Goal: Information Seeking & Learning: Learn about a topic

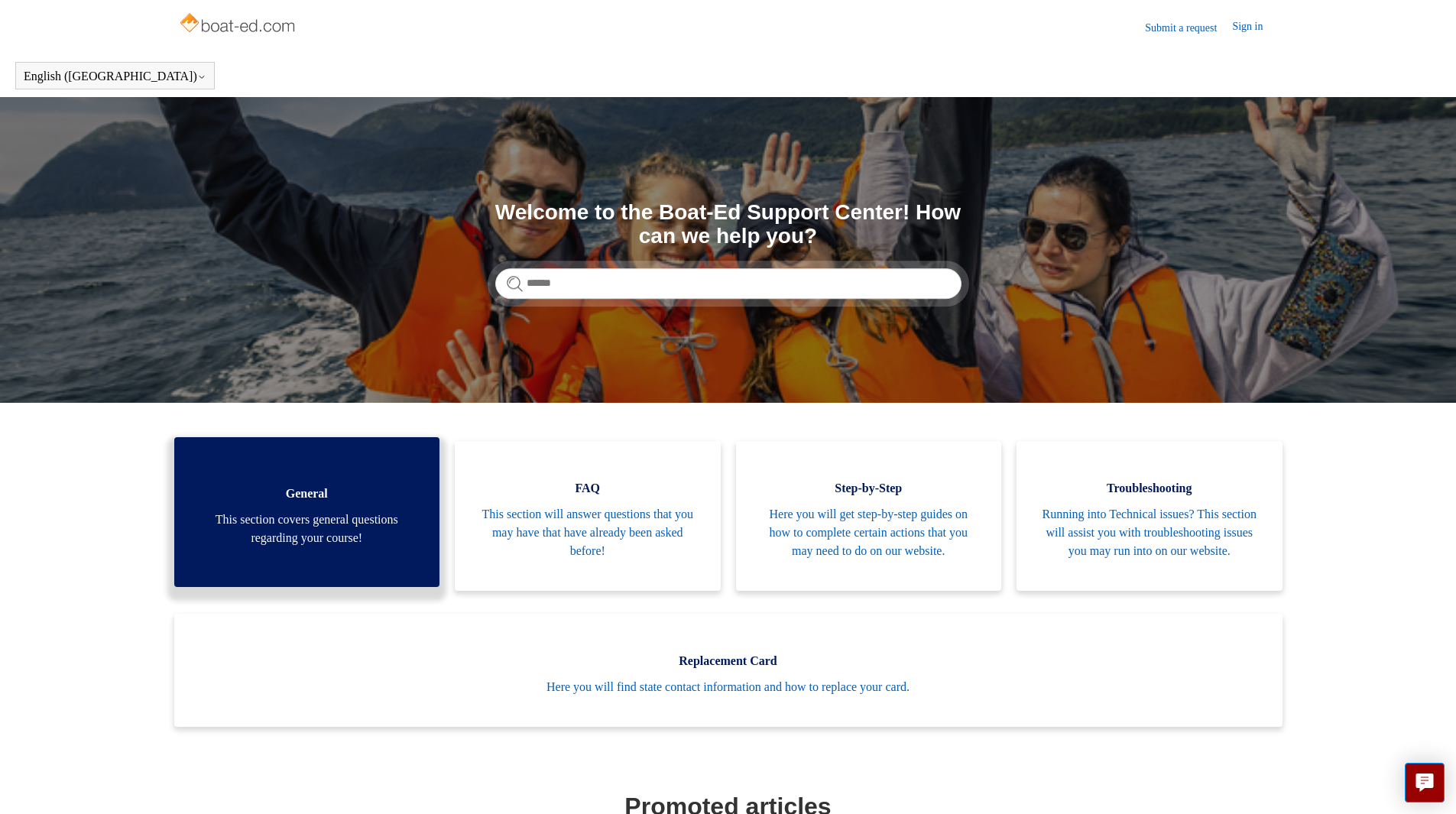
click at [347, 472] on link "General This section covers general questions regarding your course!" at bounding box center [306, 512] width 266 height 150
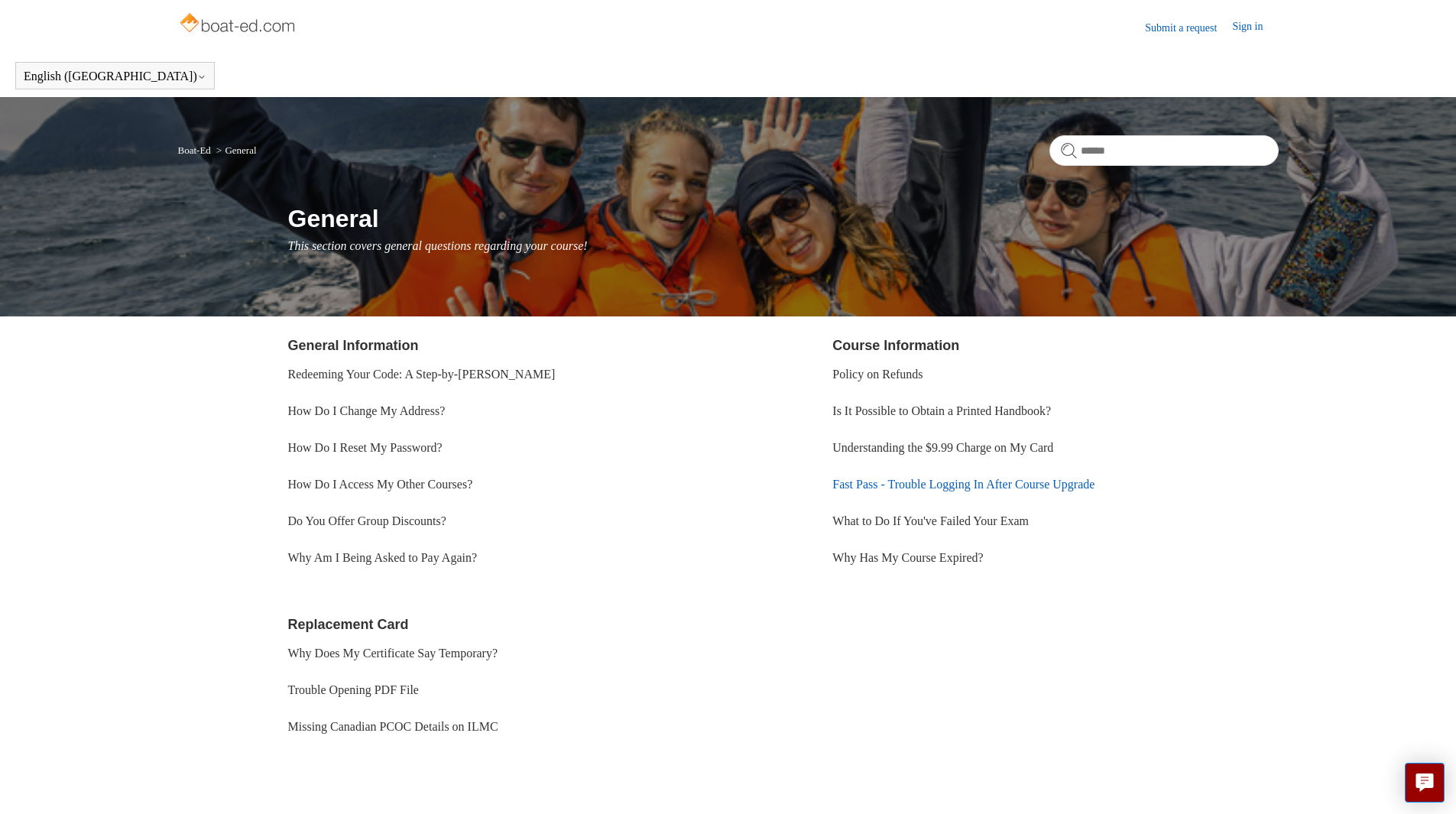
click at [941, 487] on link "Fast Pass - Trouble Logging In After Course Upgrade" at bounding box center [963, 485] width 262 height 13
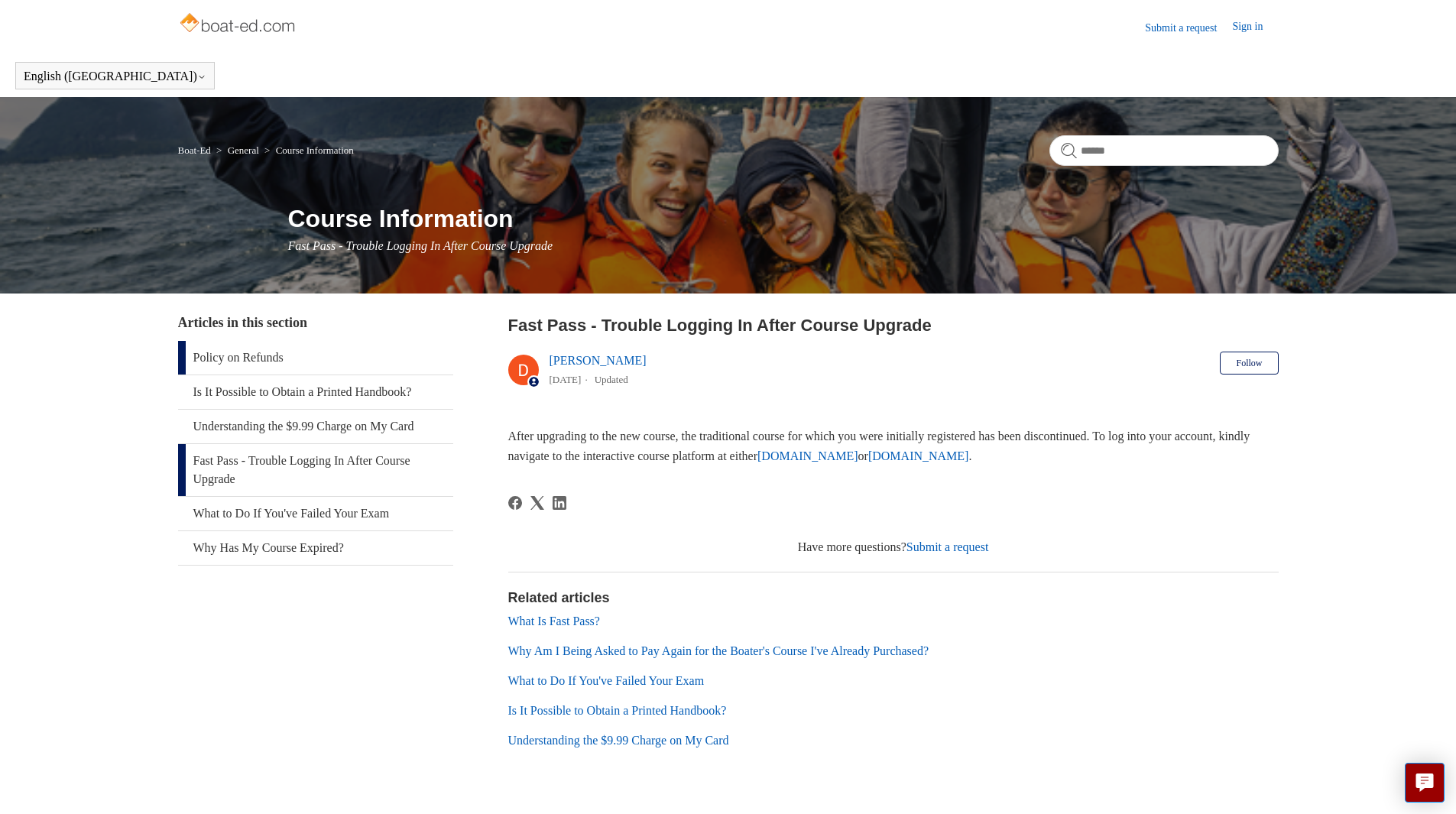
click at [252, 359] on link "Policy on Refunds" at bounding box center [315, 357] width 275 height 33
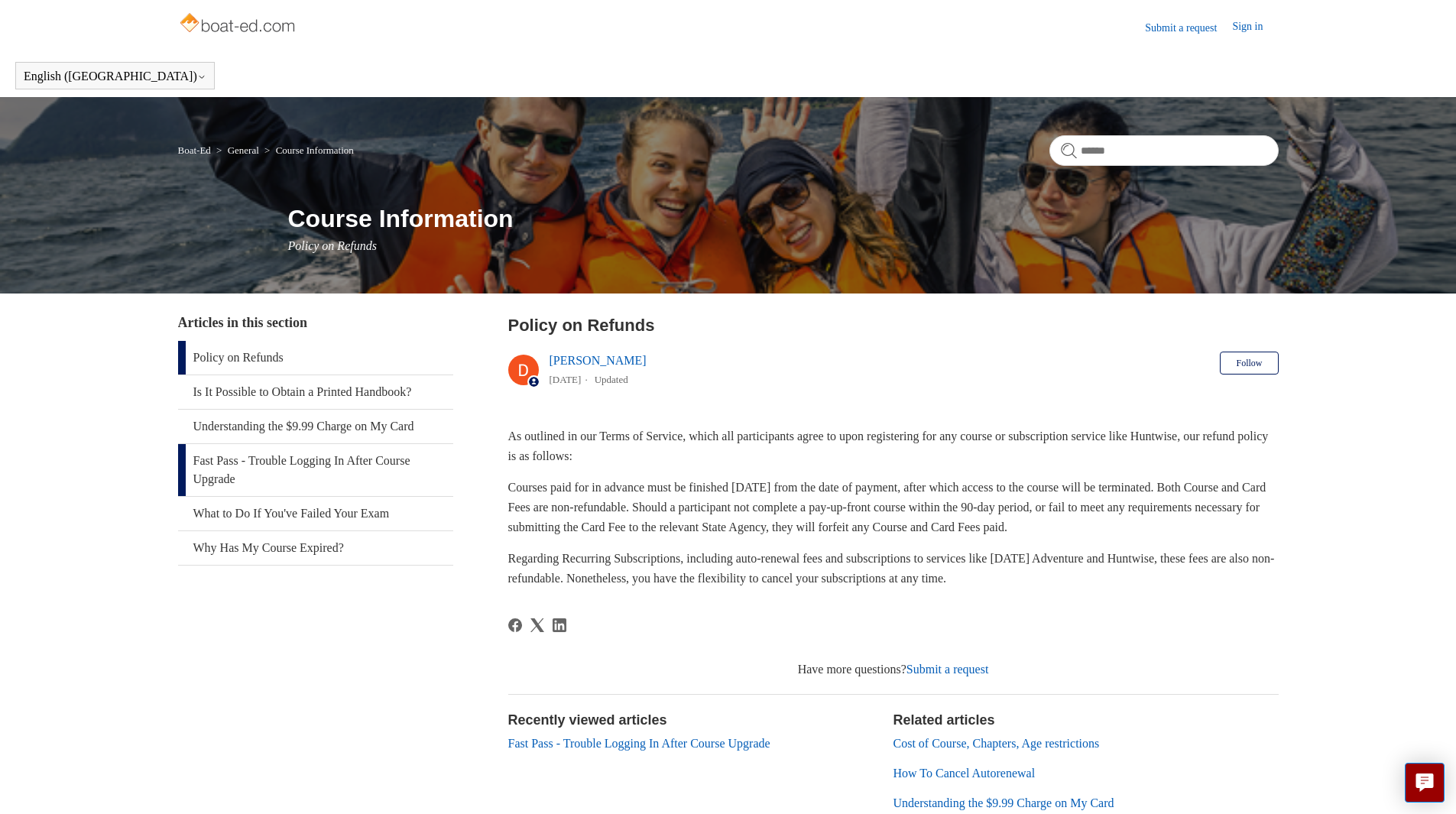
click at [263, 462] on link "Fast Pass - Trouble Logging In After Course Upgrade" at bounding box center [315, 470] width 275 height 52
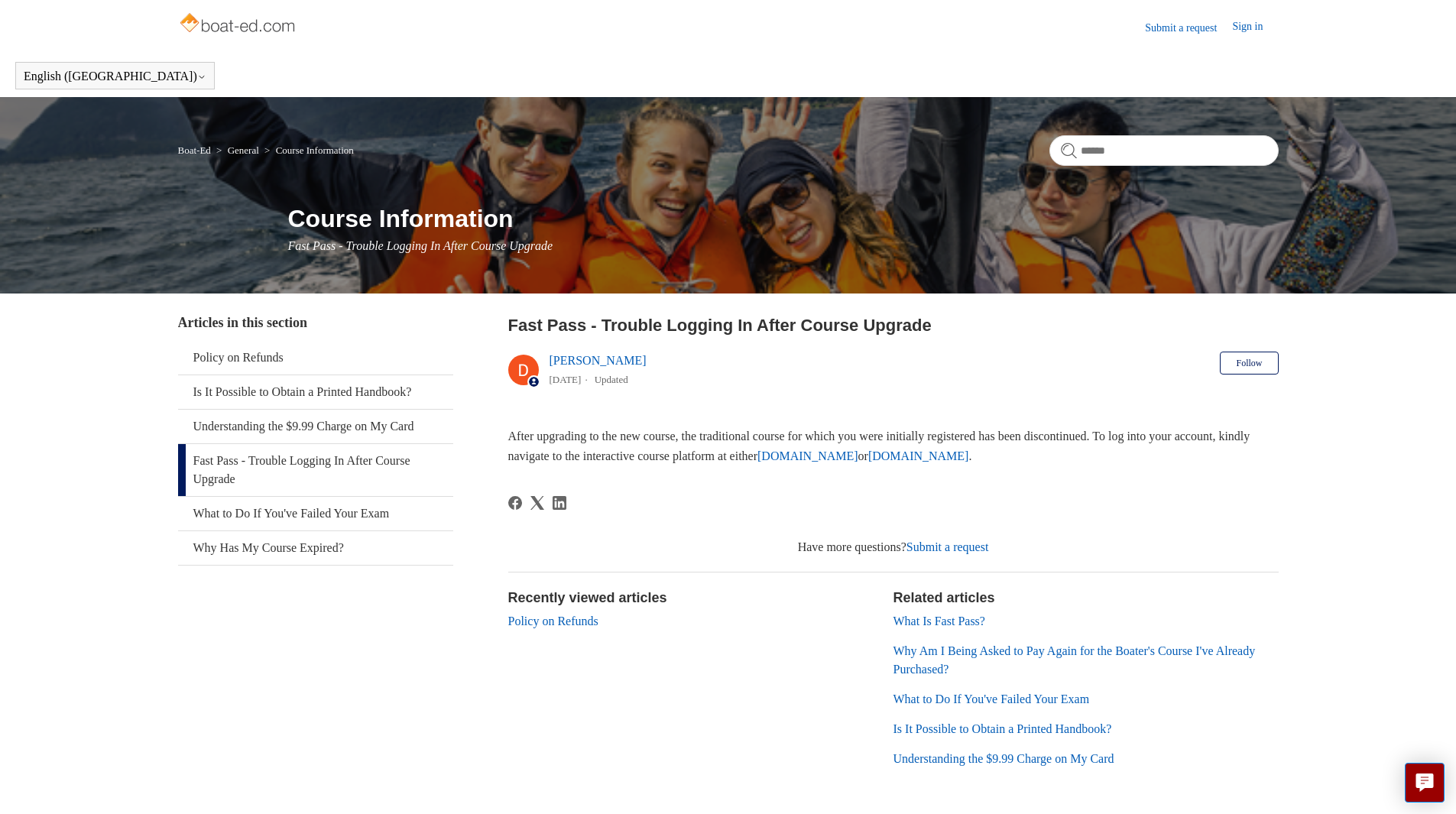
click at [583, 621] on link "Policy on Refunds" at bounding box center [553, 621] width 90 height 13
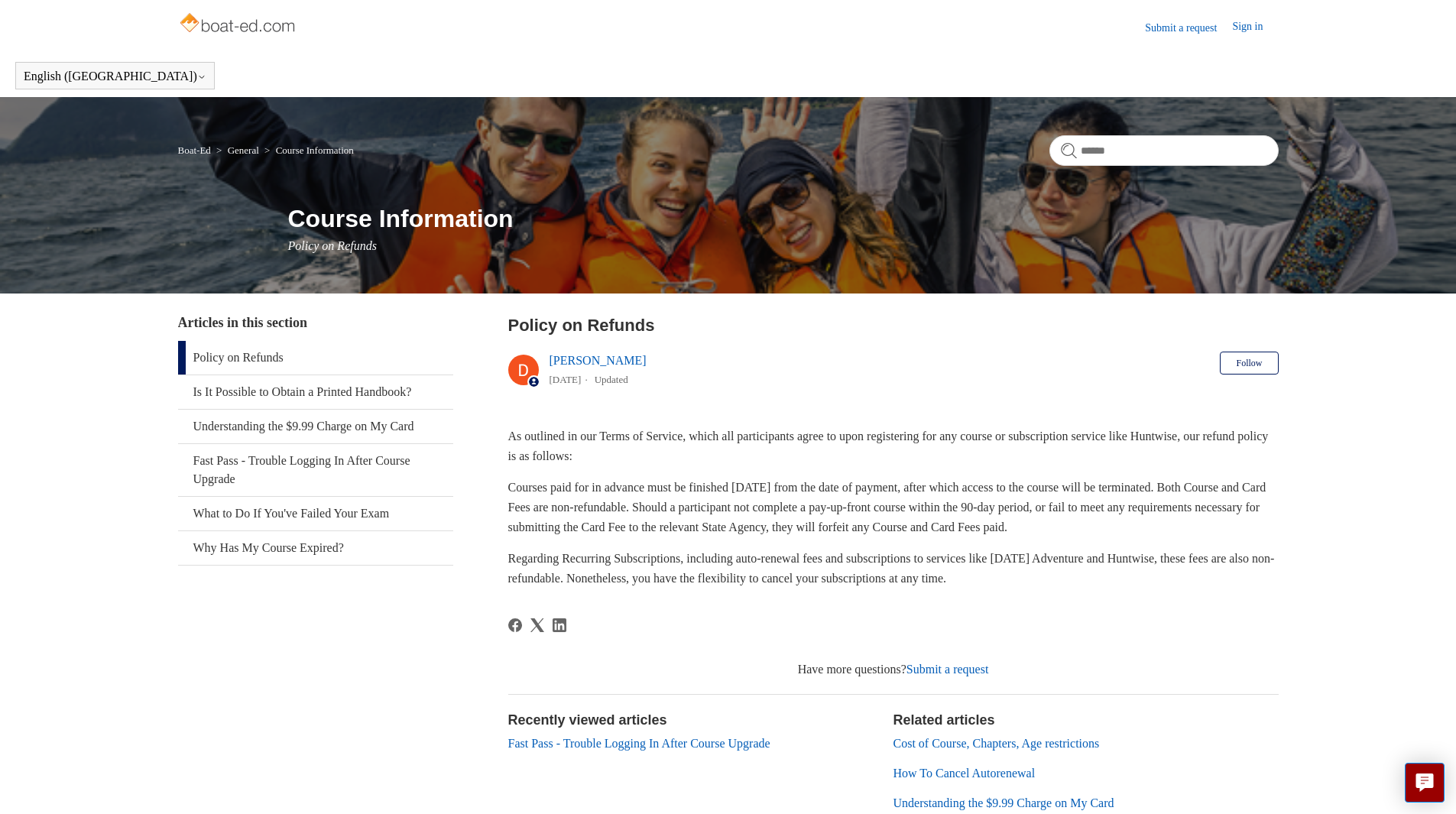
click at [239, 154] on link "General" at bounding box center [243, 150] width 32 height 11
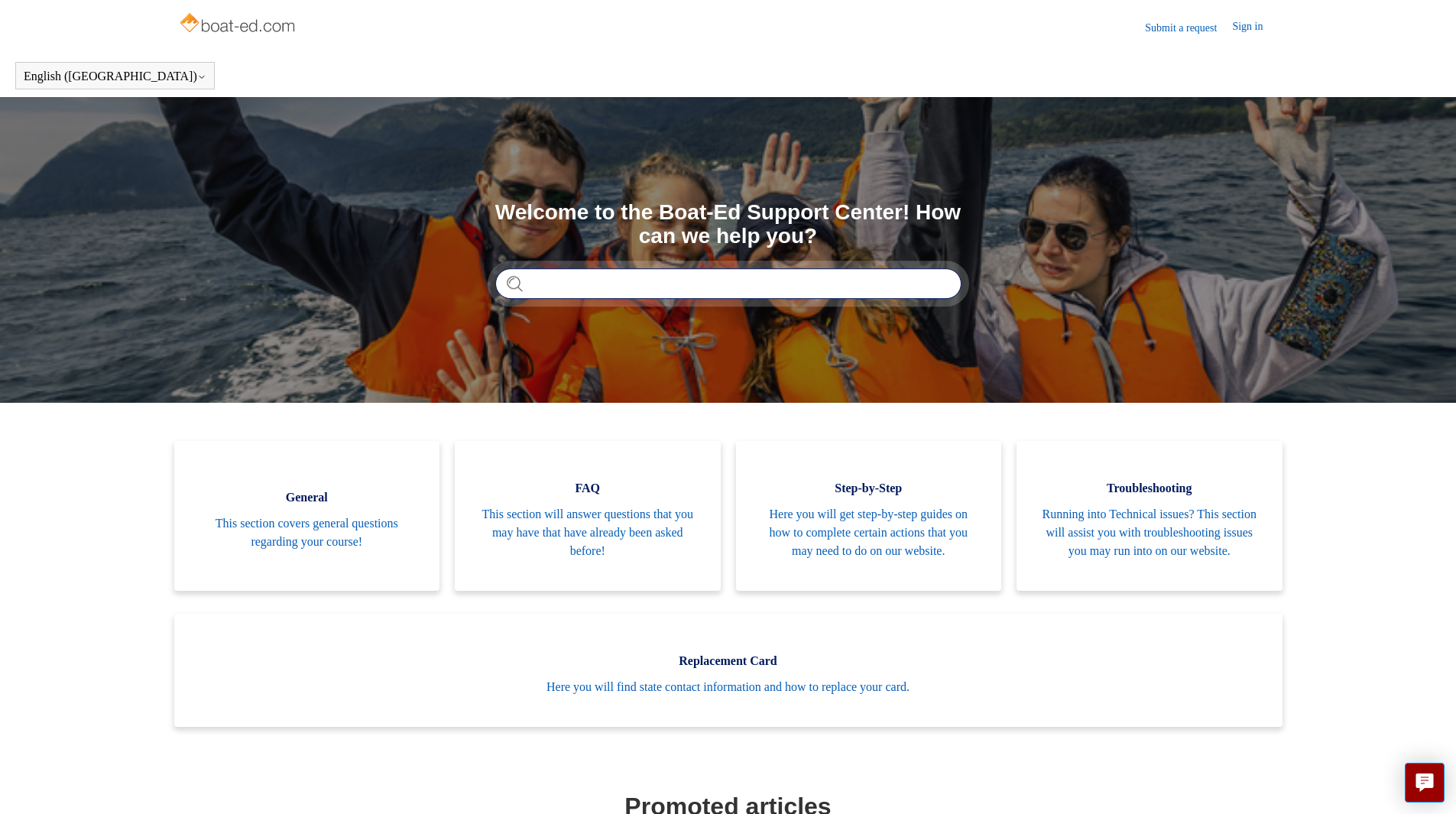
click at [919, 286] on input "Search" at bounding box center [728, 284] width 467 height 31
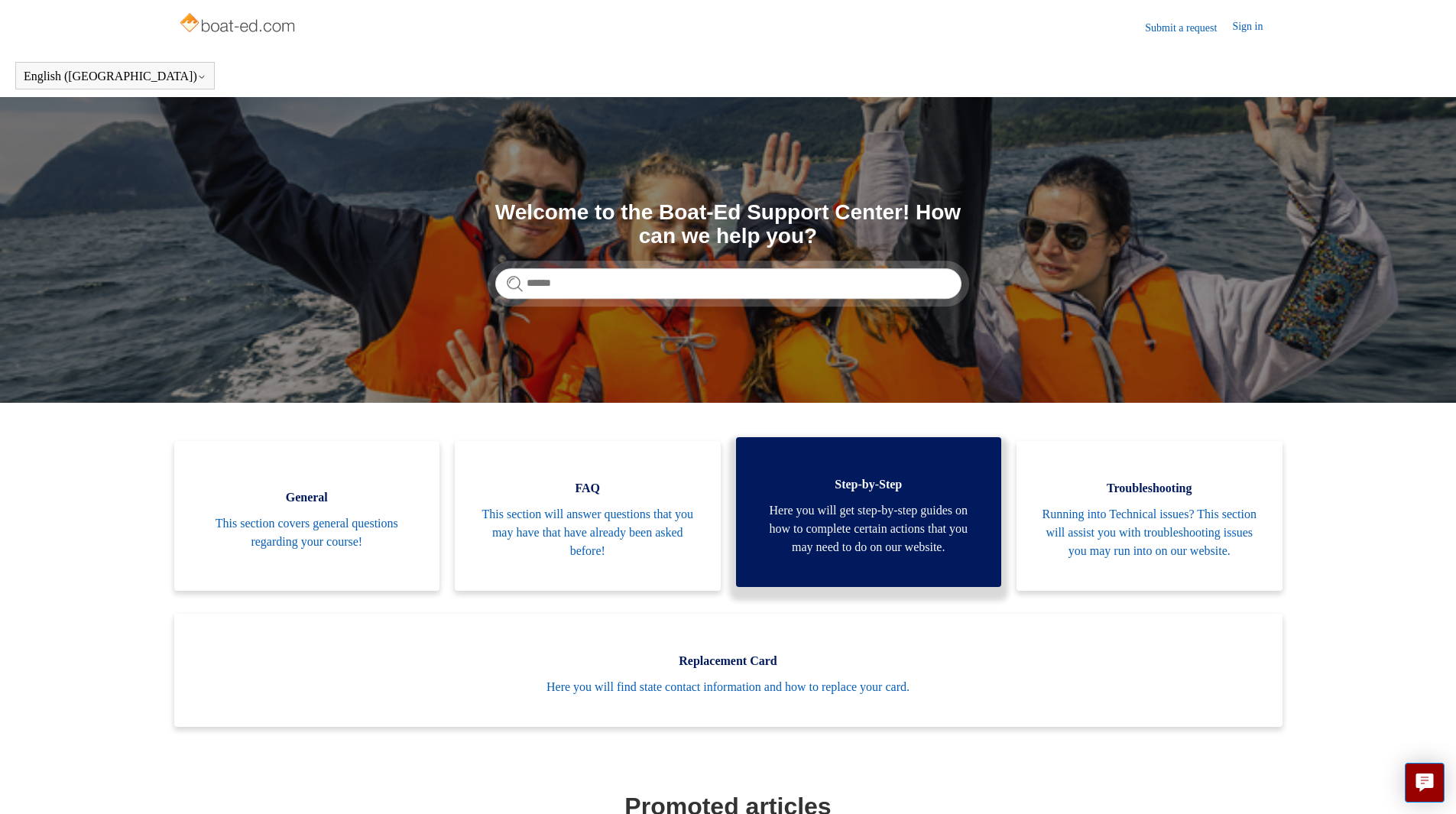
click at [828, 533] on span "Here you will get step-by-step guides on how to complete certain actions that y…" at bounding box center [869, 529] width 220 height 55
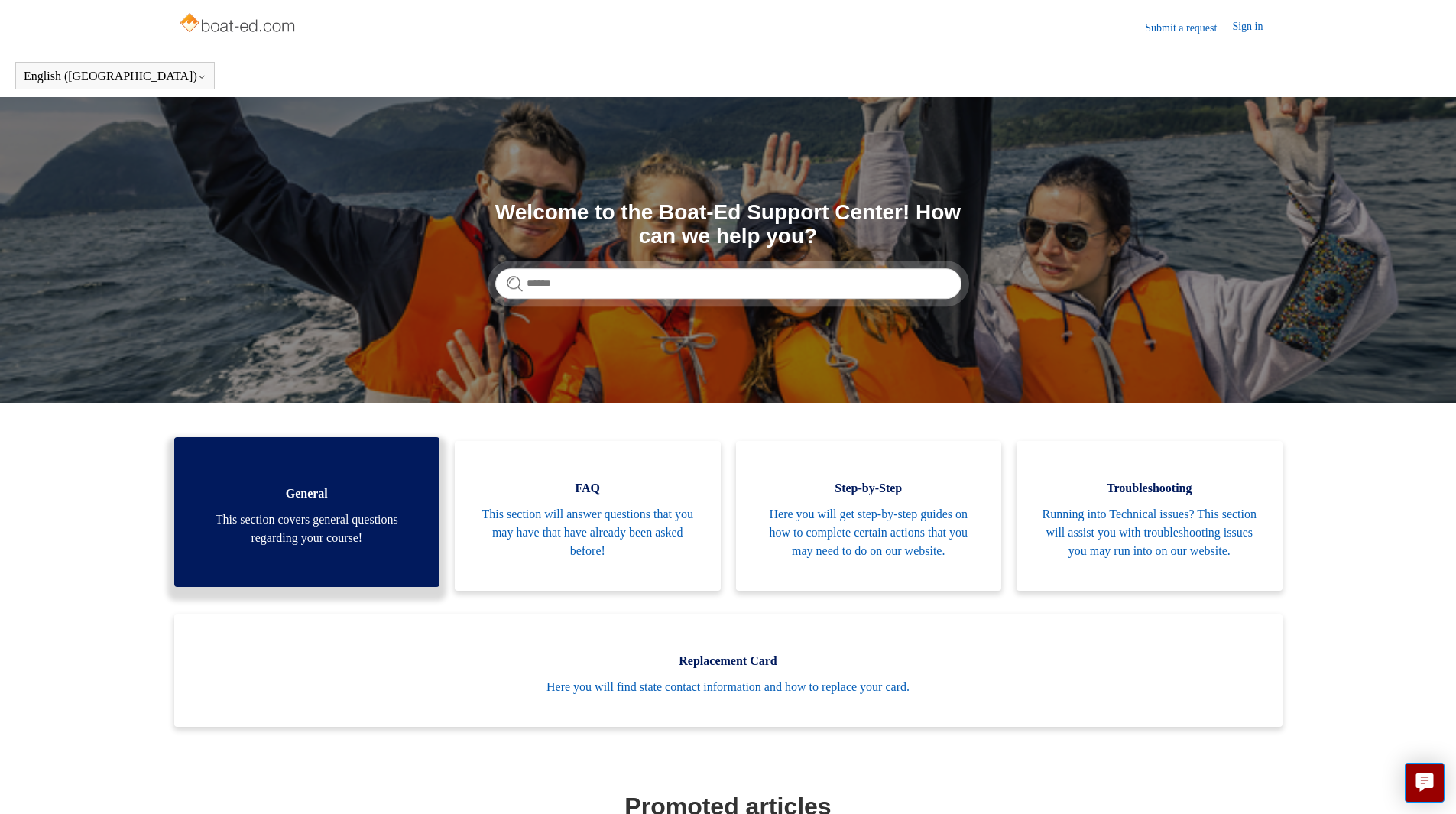
click at [291, 524] on span "This section covers general questions regarding your course!" at bounding box center [307, 529] width 220 height 37
